Goal: Find specific page/section: Find specific page/section

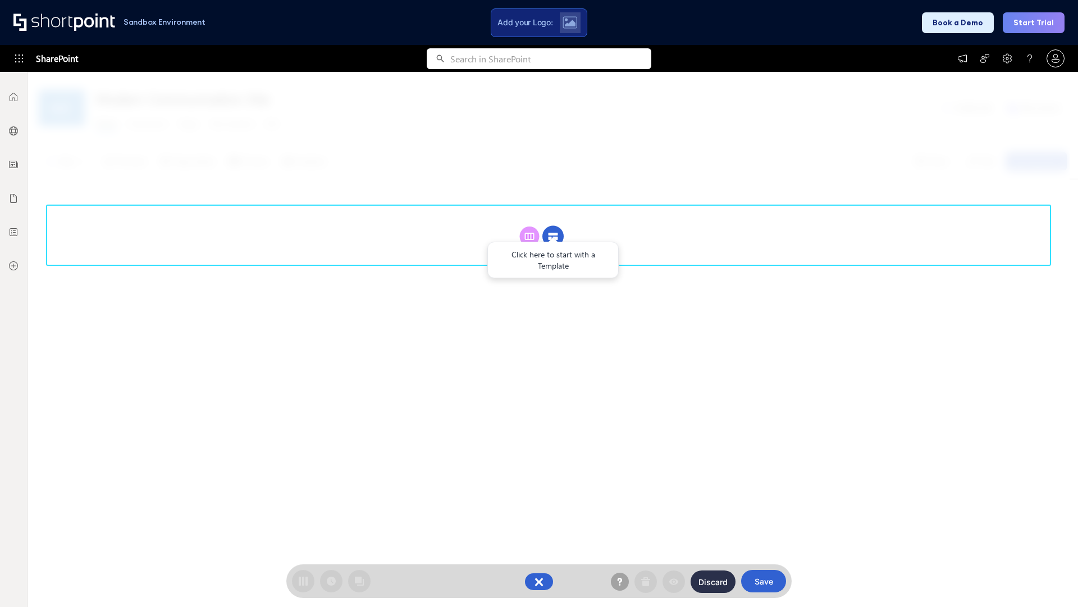
click at [553, 236] on circle at bounding box center [553, 236] width 21 height 21
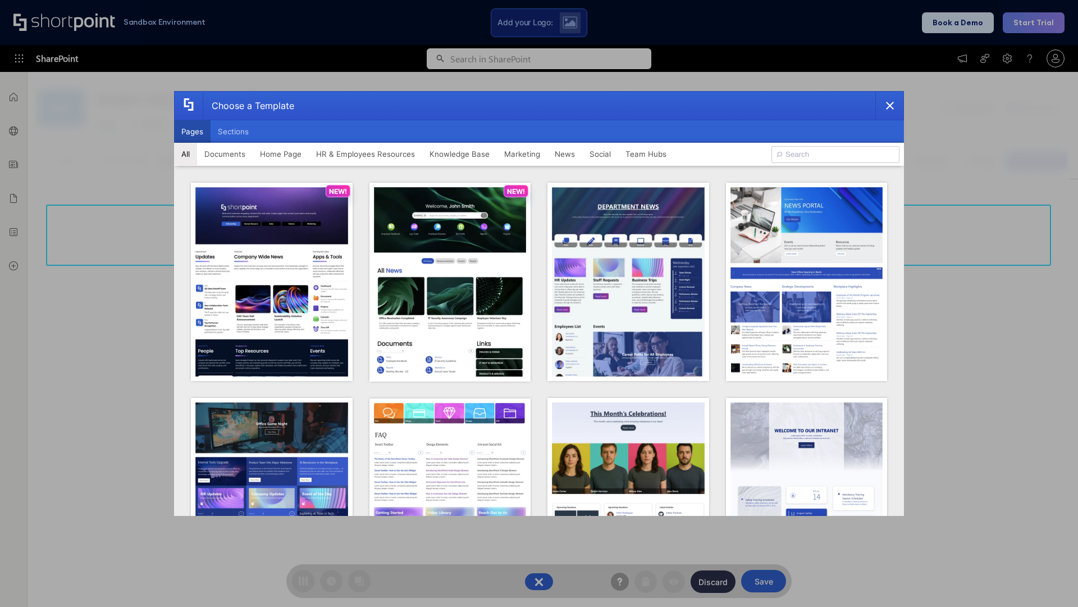
click at [192, 131] on button "Pages" at bounding box center [192, 131] width 37 height 22
type input "HR 1"
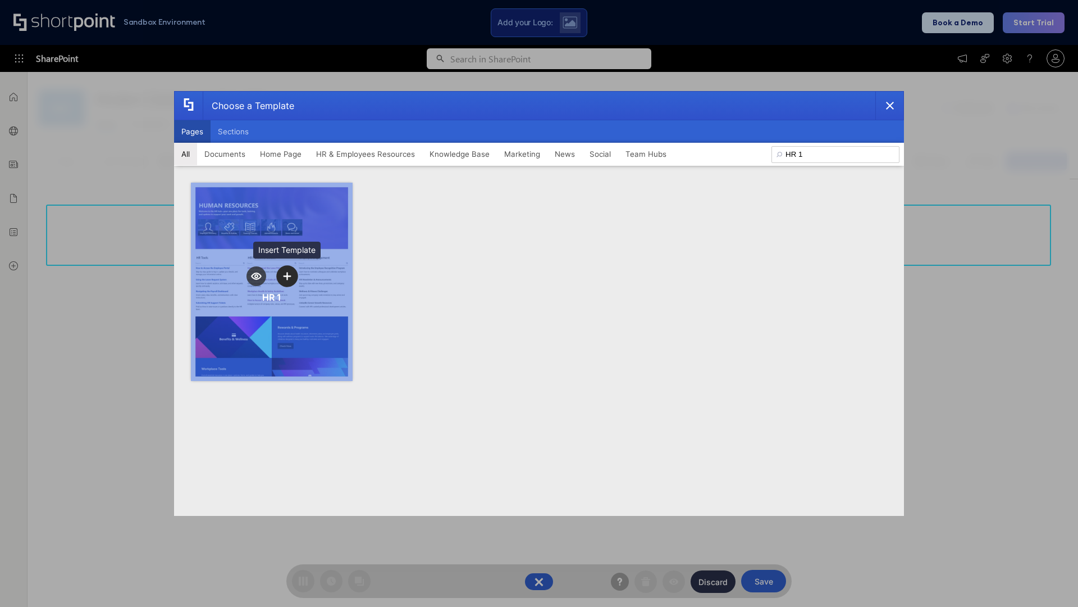
click at [287, 276] on icon "template selector" at bounding box center [287, 276] width 8 height 8
